Goal: Information Seeking & Learning: Learn about a topic

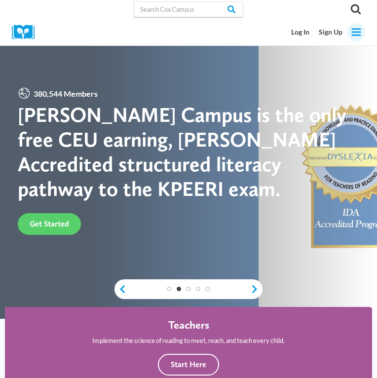
click at [358, 34] on icon "Toggle Menu" at bounding box center [356, 32] width 11 height 11
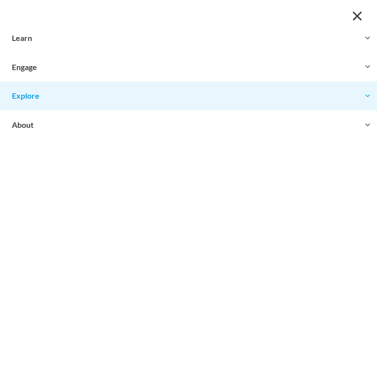
click at [35, 95] on button "Toggle child menu Expand" at bounding box center [188, 95] width 377 height 29
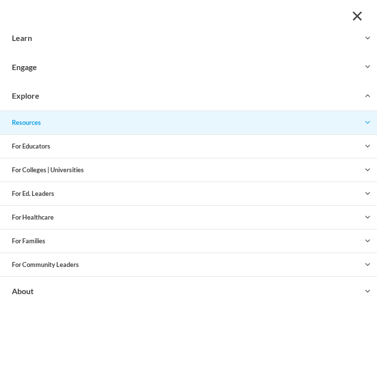
click at [52, 124] on button "Toggle child menu Expand" at bounding box center [188, 122] width 377 height 23
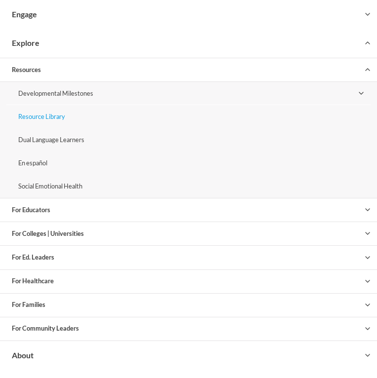
scroll to position [54, 0]
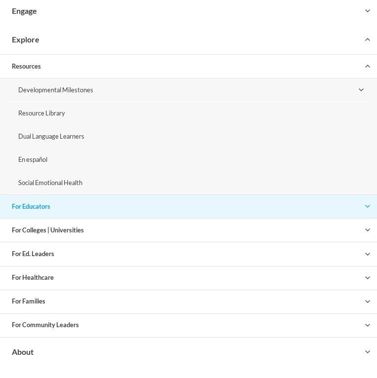
click at [54, 204] on button "Toggle child menu Expand" at bounding box center [188, 206] width 377 height 23
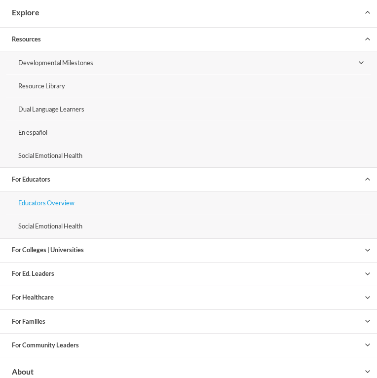
scroll to position [101, 0]
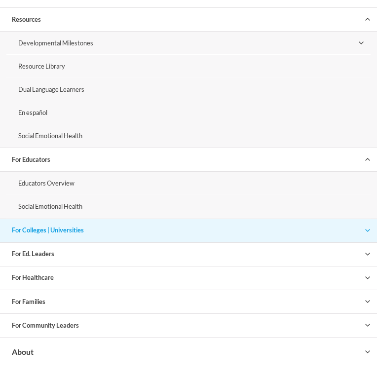
click at [65, 226] on button "Toggle child menu Expand" at bounding box center [188, 230] width 377 height 23
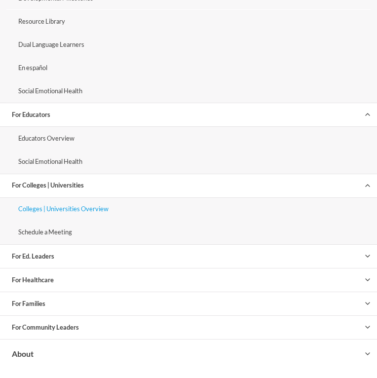
scroll to position [148, 0]
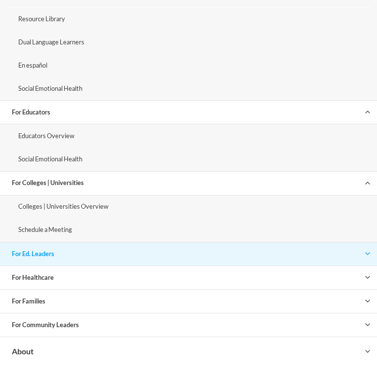
click at [43, 254] on button "Toggle child menu Expand" at bounding box center [188, 253] width 377 height 23
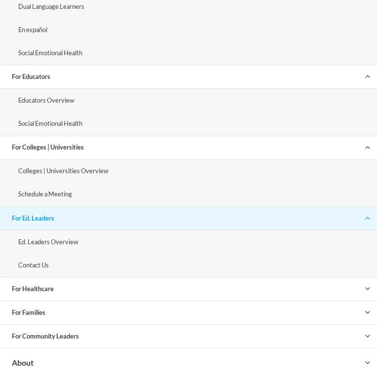
scroll to position [195, 0]
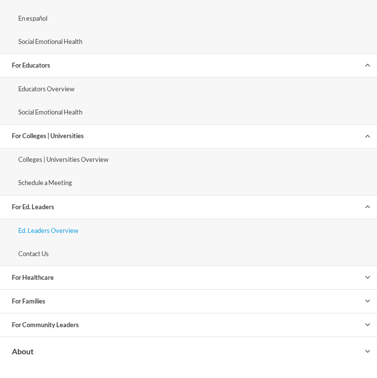
click at [64, 225] on link "Ed. Leaders Overview" at bounding box center [188, 230] width 364 height 23
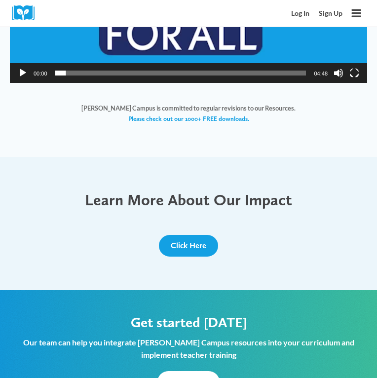
scroll to position [1157, 0]
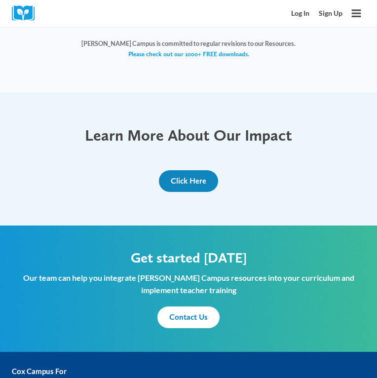
click at [199, 176] on span "Click Here" at bounding box center [189, 180] width 36 height 9
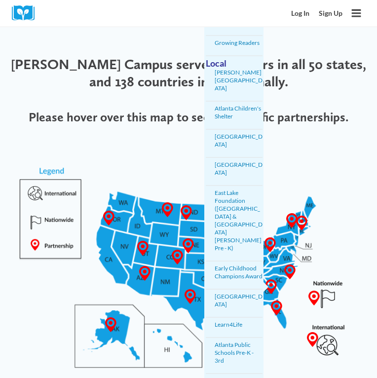
scroll to position [302, 0]
